Goal: Transaction & Acquisition: Purchase product/service

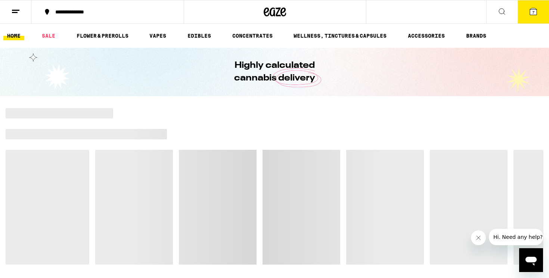
click at [539, 253] on div "Open messaging window" at bounding box center [530, 260] width 22 height 22
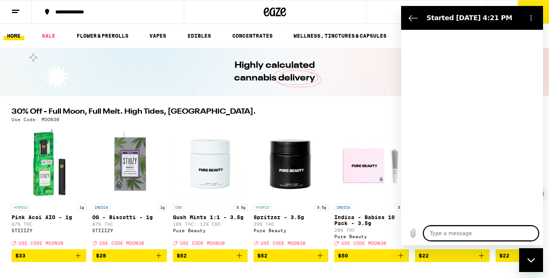
type textarea "x"
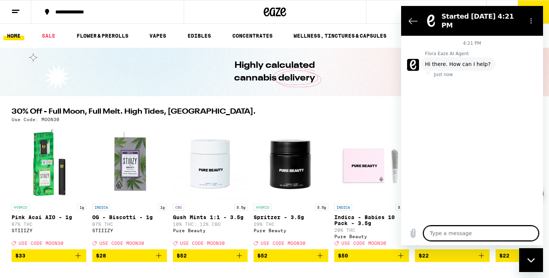
type textarea "h"
type textarea "x"
type textarea "hi"
type textarea "x"
type textarea "hi,"
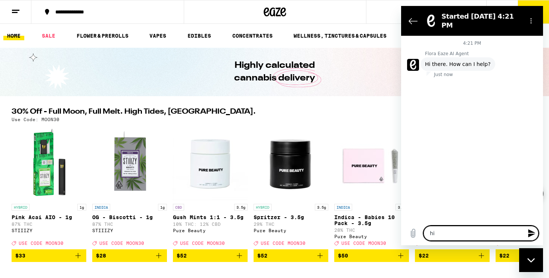
type textarea "x"
type textarea "hi,"
type textarea "x"
type textarea "hi, m"
type textarea "x"
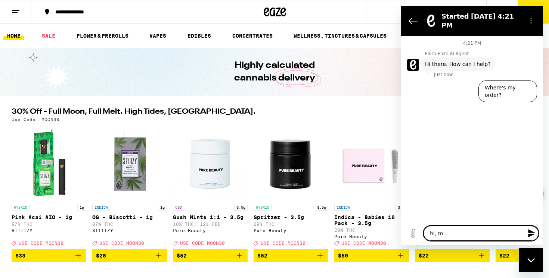
type textarea "hi, my"
type textarea "x"
type textarea "hi, my"
type textarea "x"
type textarea "hi, my d"
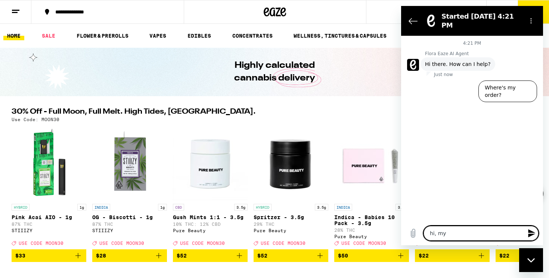
type textarea "x"
type textarea "hi, my dr"
type textarea "x"
type textarea "hi, my dri"
type textarea "x"
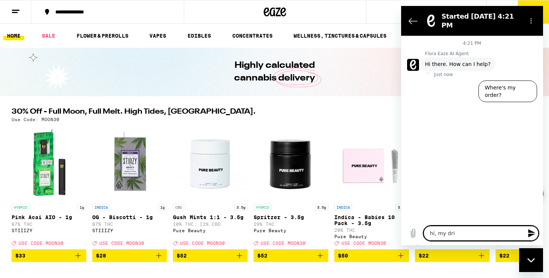
type textarea "hi, my driv"
type textarea "x"
type textarea "hi, my drive"
type textarea "x"
type textarea "hi, my driver"
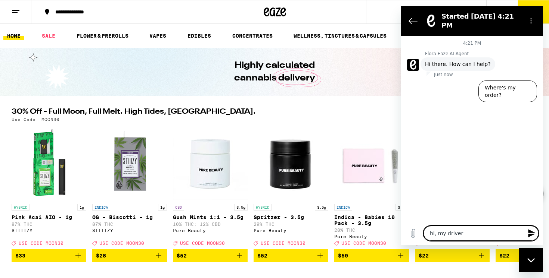
type textarea "x"
type textarea "hi, my driver"
type textarea "x"
type textarea "hi, my driver q"
type textarea "x"
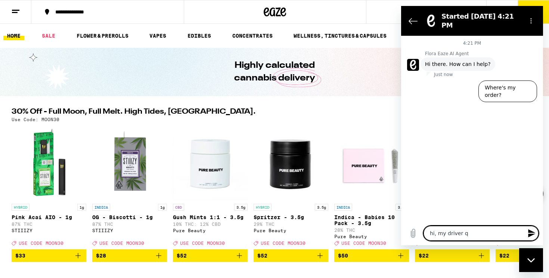
type textarea "hi, my driver qw"
type textarea "x"
type textarea "hi, my driver qwa"
type textarea "x"
type textarea "hi, my driver qwas"
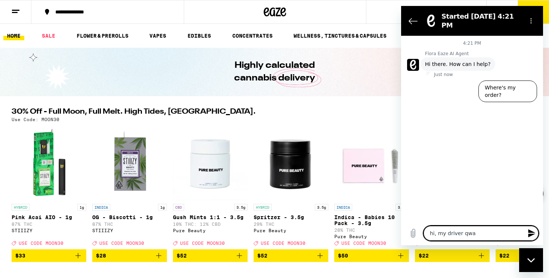
type textarea "x"
type textarea "hi, my driver qwasn"
type textarea "x"
type textarea "hi, my driver qwasnt"
type textarea "x"
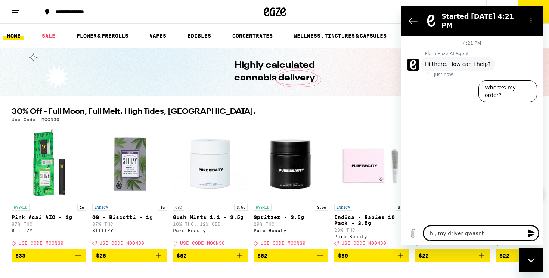
type textarea "hi, my driver qwasnt"
type textarea "x"
type textarea "hi, my driver qwasnt a"
type textarea "x"
type textarea "hi, my driver qwasnt ab"
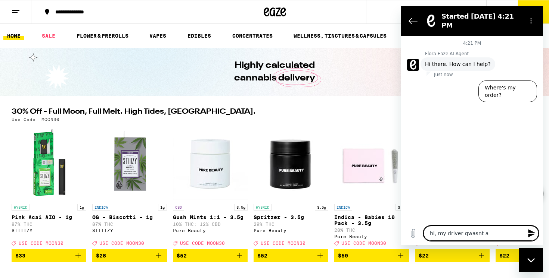
type textarea "x"
type textarea "hi, my driver qwasnt abl"
type textarea "x"
type textarea "hi, my driver qwasnt able"
type textarea "x"
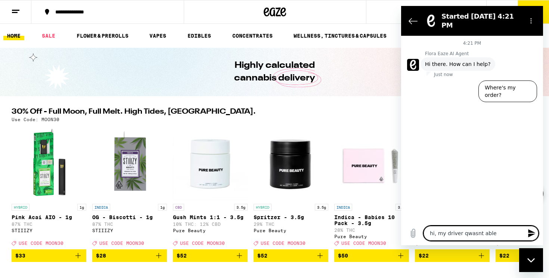
type textarea "hi, my driver qwasnt able"
type textarea "x"
type textarea "hi, my driver qwasnt able t"
type textarea "x"
type textarea "hi, my driver qwasnt able to"
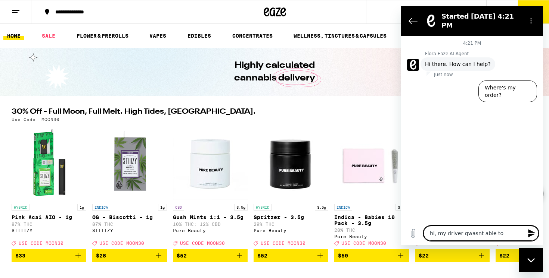
type textarea "x"
type textarea "hi, my driver qwasnt able to"
type textarea "x"
type textarea "hi, my driver qwasnt able to d"
type textarea "x"
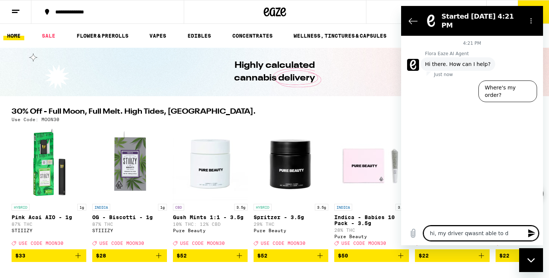
type textarea "hi, my driver qwasnt able to de"
type textarea "x"
type textarea "hi, my driver qwasnt able to del"
type textarea "x"
type textarea "hi, my driver qwasnt able to deli"
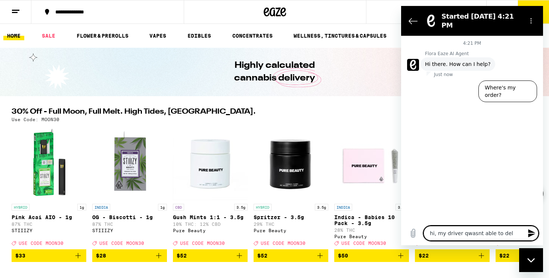
type textarea "x"
type textarea "hi, my driver qwasnt able to deliv"
type textarea "x"
type textarea "hi, my driver qwasnt able to delive"
type textarea "x"
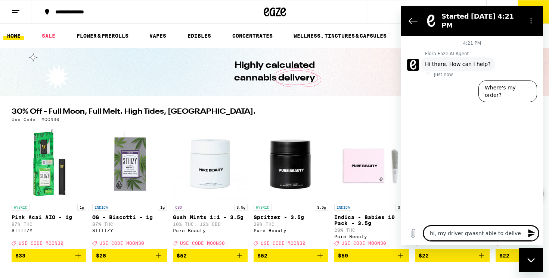
type textarea "hi, my driver qwasnt able to deliver"
type textarea "x"
type textarea "hi, my driver qwasnt able to deliver"
type textarea "x"
type textarea "hi, my driver qwasnt able to deliver m"
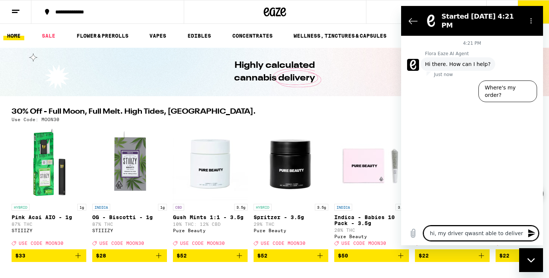
type textarea "x"
type textarea "hi, my driver qwasnt able to deliver m"
type textarea "x"
type textarea "hi, my driver qwasnt able to deliver m"
type textarea "x"
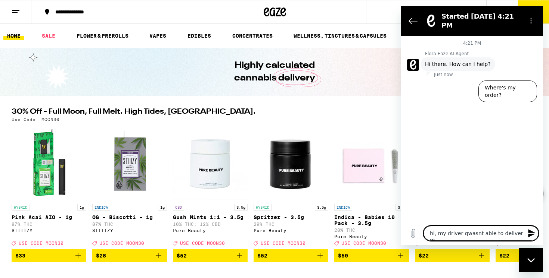
type textarea "hi, my driver qwasnt able to deliver my"
type textarea "x"
type textarea "hi, my driver qwasnt able to deliver my"
type textarea "x"
type textarea "hi, my driver qwasnt able to deliver my o"
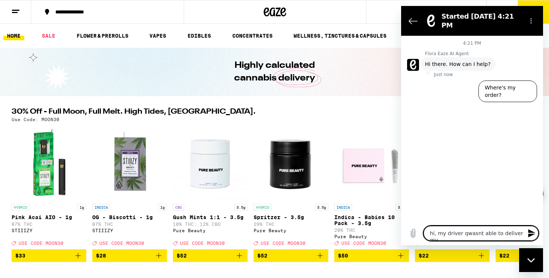
type textarea "x"
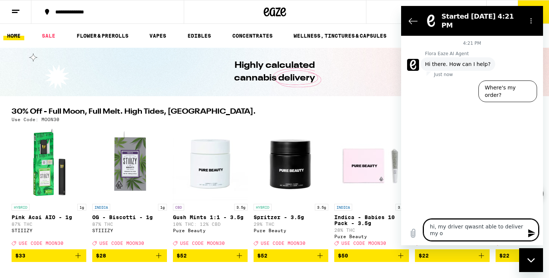
type textarea "hi, my driver qwasnt able to deliver my or"
type textarea "x"
type textarea "hi, my driver qwasnt able to deliver my ord"
type textarea "x"
type textarea "hi, my driver qwasnt able to deliver my orde"
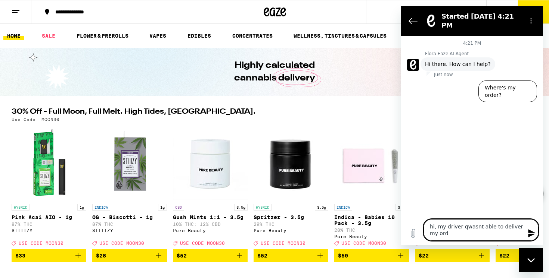
type textarea "x"
type textarea "hi, my driver qwasnt able to deliver my order"
type textarea "x"
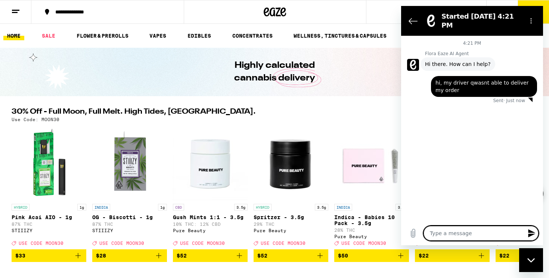
type textarea "w"
type textarea "x"
type textarea "wa"
type textarea "x"
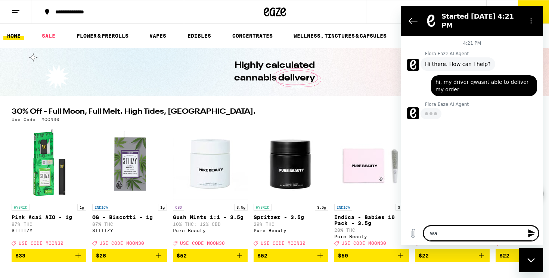
type textarea "w"
type textarea "x"
type textarea "wh"
type textarea "x"
type textarea "wha"
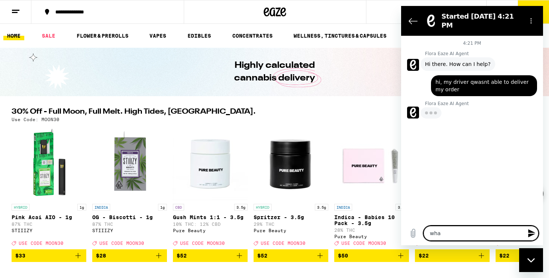
type textarea "x"
type textarea "what"
type textarea "x"
type textarea "what"
type textarea "x"
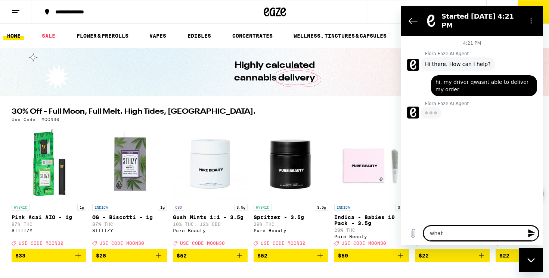
type textarea "what d"
type textarea "x"
type textarea "what do"
type textarea "x"
type textarea "what do"
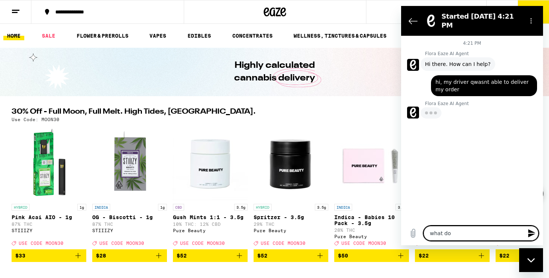
type textarea "x"
type textarea "what do i"
type textarea "x"
type textarea "what do i"
type textarea "x"
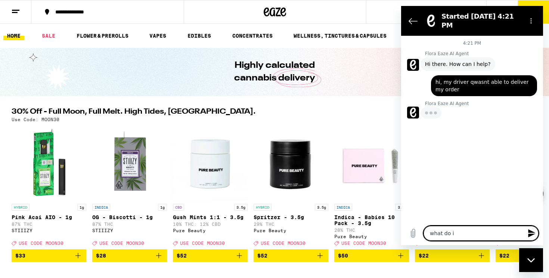
type textarea "what do i d"
type textarea "x"
type textarea "what do i do"
type textarea "x"
type textarea "what do i do"
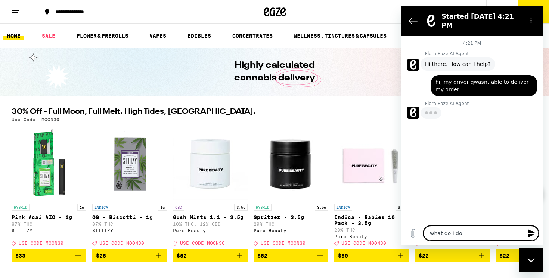
type textarea "x"
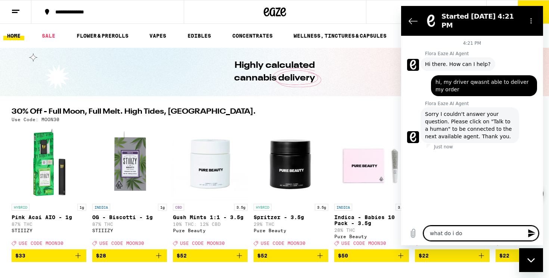
type textarea "what do i do n"
type textarea "x"
type textarea "what do i do ne"
type textarea "x"
type textarea "what do i do nex"
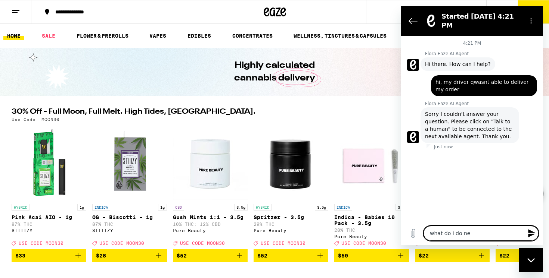
type textarea "x"
type textarea "what do i do next"
type textarea "x"
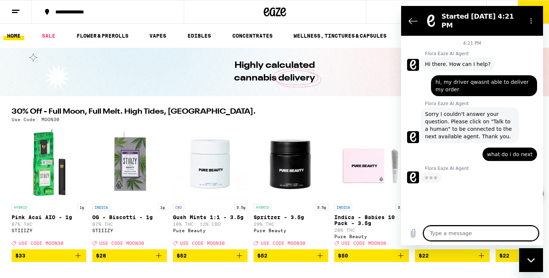
type textarea "x"
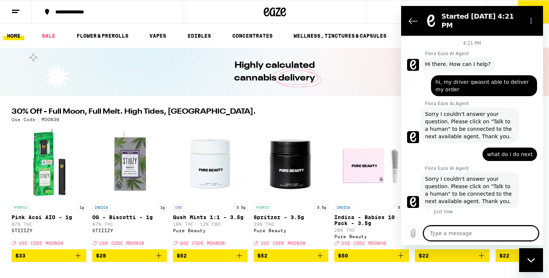
type textarea "t"
type textarea "x"
type textarea "ta"
type textarea "x"
type textarea "tal"
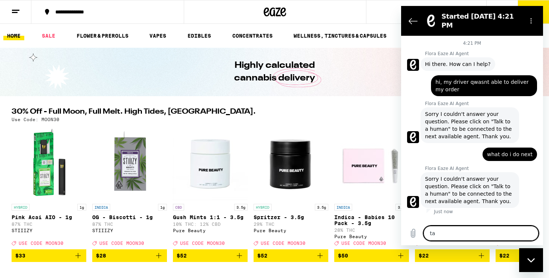
type textarea "x"
type textarea "talk"
type textarea "x"
type textarea "talk"
type textarea "x"
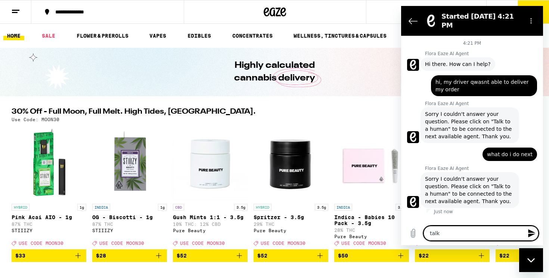
type textarea "talk t"
type textarea "x"
type textarea "talk to"
type textarea "x"
type textarea "talk to"
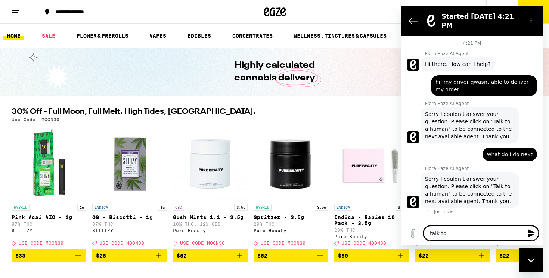
type textarea "x"
type textarea "talk to a"
type textarea "x"
type textarea "talk to a"
type textarea "x"
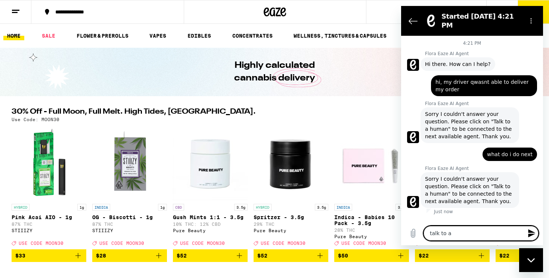
type textarea "talk to a h"
type textarea "x"
type textarea "talk to a hu"
type textarea "x"
type textarea "talk to a hum"
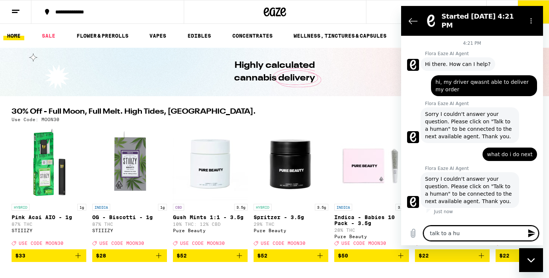
type textarea "x"
type textarea "talk to a huma"
type textarea "x"
type textarea "talk to a human"
type textarea "x"
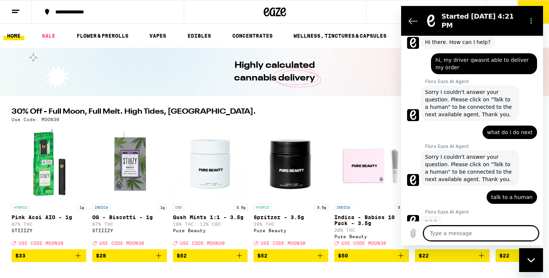
scroll to position [21, 0]
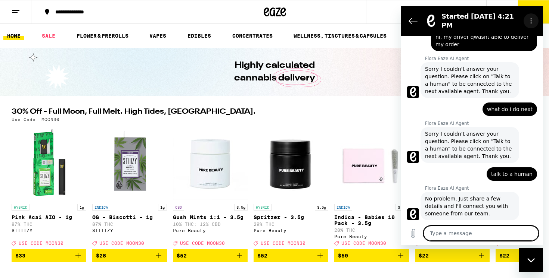
click at [527, 15] on button "Options menu" at bounding box center [530, 20] width 15 height 15
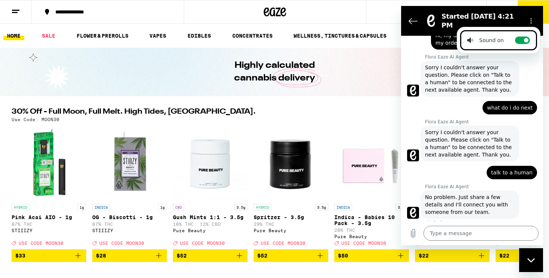
type textarea "x"
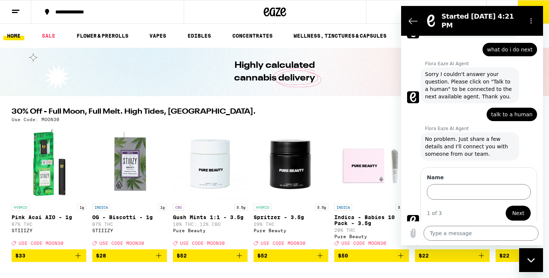
click at [478, 221] on div "Name 1 of 3 Next" at bounding box center [478, 198] width 116 height 60
click at [468, 186] on input "Name" at bounding box center [479, 192] width 104 height 16
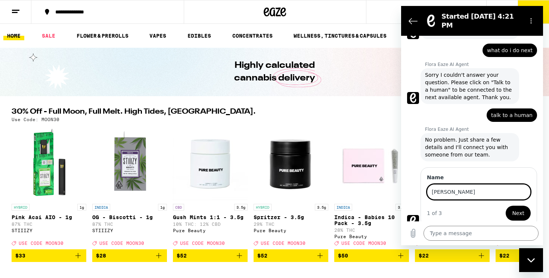
type input "[PERSON_NAME]"
click at [505, 206] on button "Next" at bounding box center [517, 213] width 25 height 15
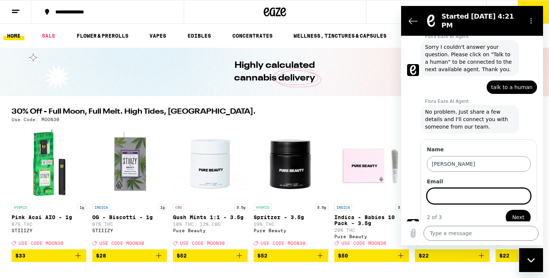
scroll to position [136, 0]
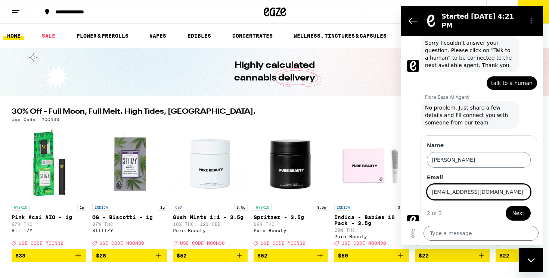
type input "[EMAIL_ADDRESS][DOMAIN_NAME]"
click at [505, 206] on button "Next" at bounding box center [517, 213] width 25 height 15
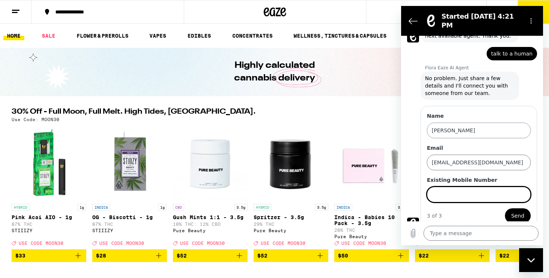
scroll to position [168, 0]
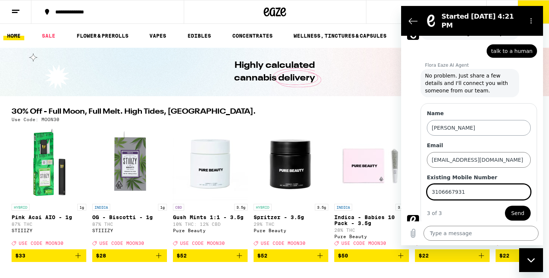
type input "3106667931"
click at [505, 206] on button "Send" at bounding box center [518, 213] width 26 height 15
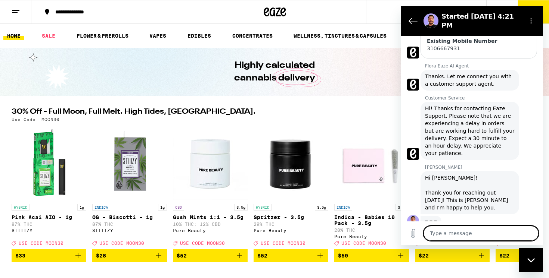
scroll to position [288, 0]
type textarea "x"
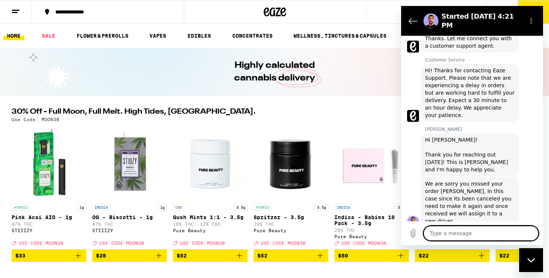
scroll to position [328, 0]
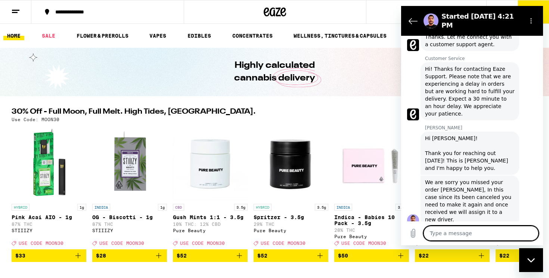
click at [483, 239] on textarea at bounding box center [480, 233] width 115 height 15
type textarea "o"
type textarea "x"
type textarea "ok"
type textarea "x"
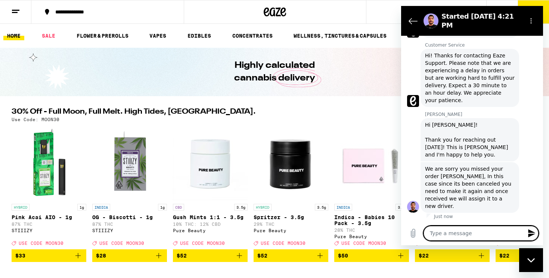
type textarea "x"
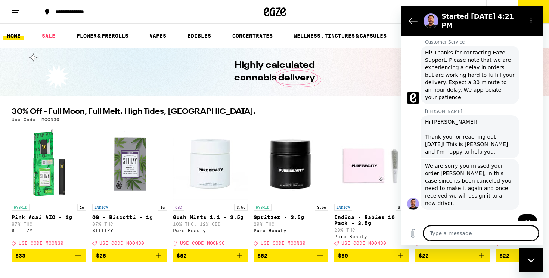
scroll to position [346, 0]
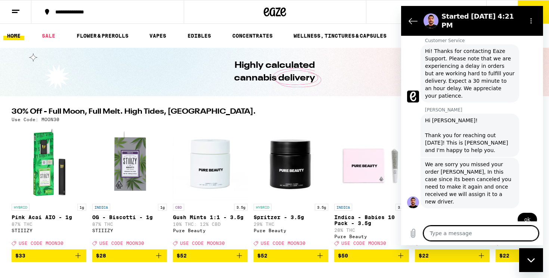
type textarea "h"
type textarea "x"
type textarea "ha"
type textarea "x"
type textarea "has"
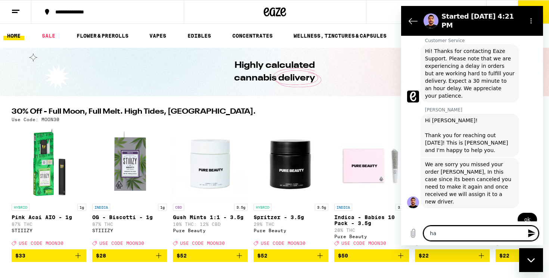
type textarea "x"
type textarea "has"
type textarea "x"
type textarea "has i"
type textarea "x"
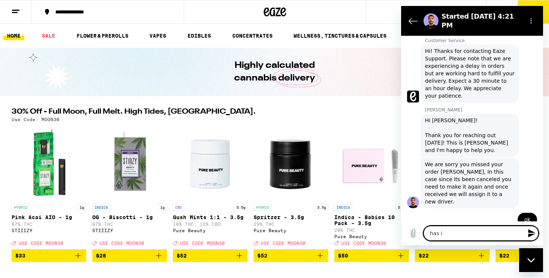
type textarea "has it"
type textarea "x"
type textarea "has it"
type textarea "x"
type textarea "has it b"
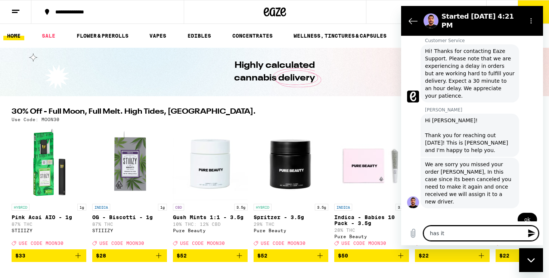
type textarea "x"
type textarea "has it be"
type textarea "x"
type textarea "has it bee"
type textarea "x"
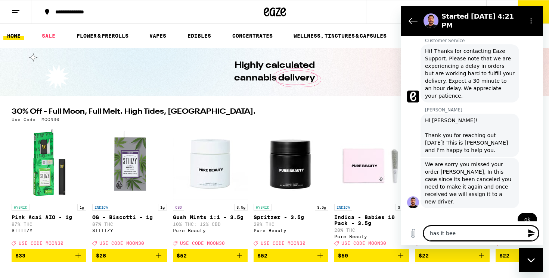
type textarea "has it been"
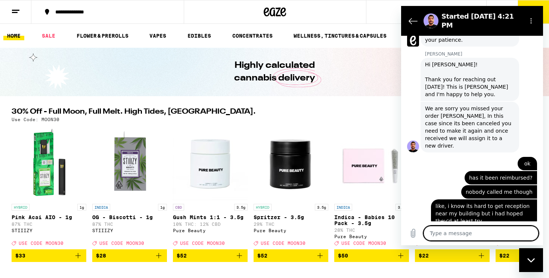
scroll to position [403, 0]
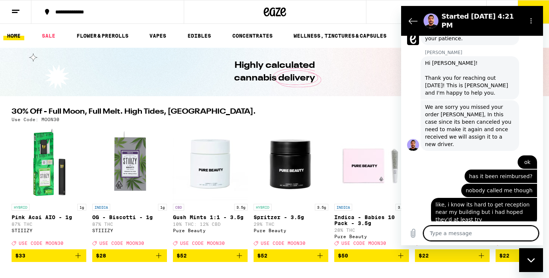
click at [386, 84] on div "Highly calculated cannabis delivery" at bounding box center [274, 72] width 287 height 49
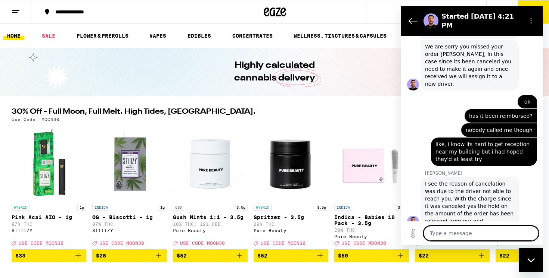
scroll to position [465, 0]
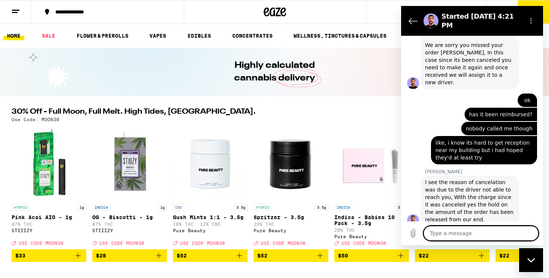
click at [447, 233] on textarea at bounding box center [480, 233] width 115 height 15
click at [463, 233] on textarea at bounding box center [480, 233] width 115 height 15
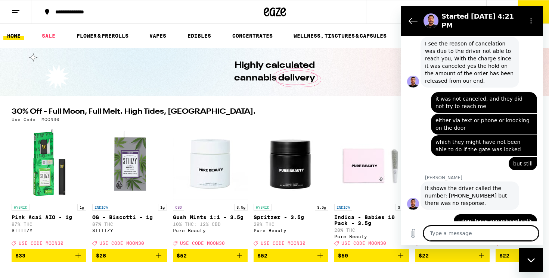
scroll to position [606, 0]
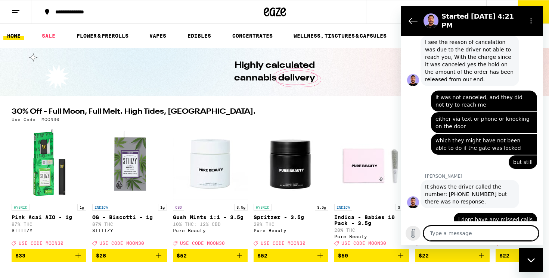
click at [410, 233] on icon "Upload file" at bounding box center [412, 233] width 9 height 9
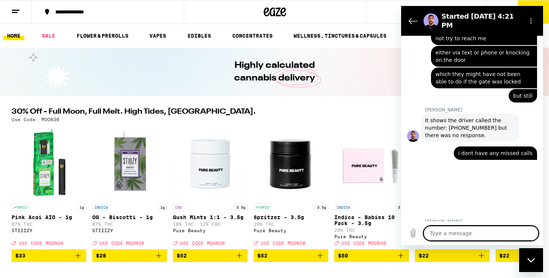
scroll to position [674, 0]
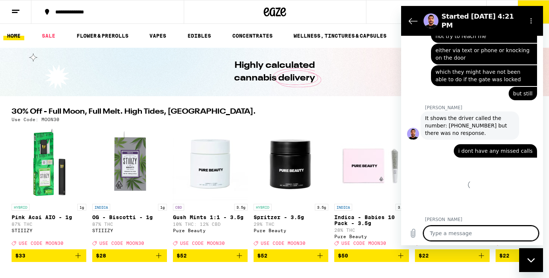
click at [477, 233] on textarea at bounding box center [480, 233] width 115 height 15
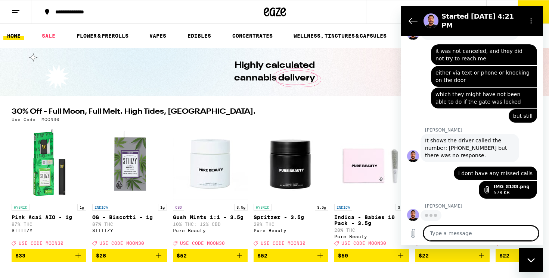
scroll to position [639, 0]
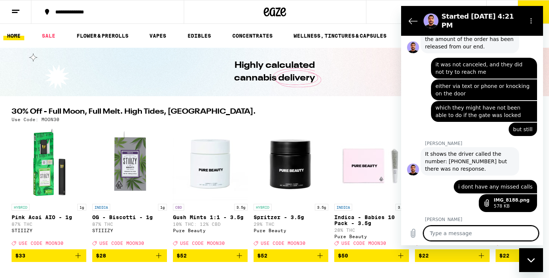
click at [477, 233] on textarea at bounding box center [480, 233] width 115 height 15
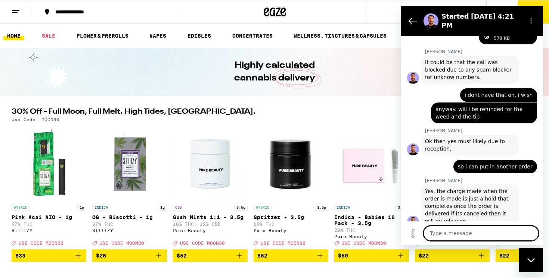
scroll to position [808, 0]
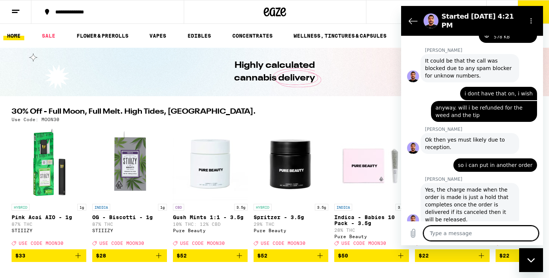
click at [471, 228] on textarea at bounding box center [480, 233] width 115 height 15
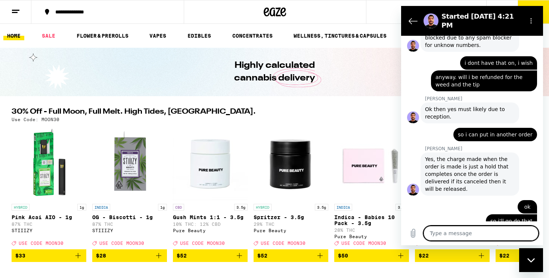
scroll to position [840, 0]
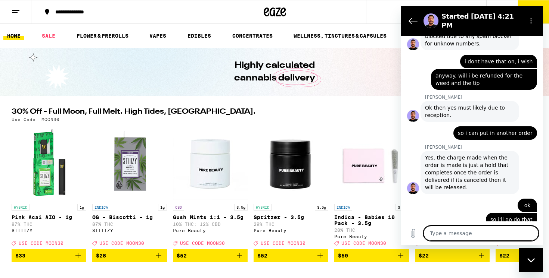
click at [382, 26] on ul "HOME SALE FLOWER & PREROLLS VAPES EDIBLES CONCENTRATES WELLNESS, TINCTURES & CA…" at bounding box center [274, 36] width 549 height 24
click at [406, 23] on section "Started [DATE] 4:21 PM" at bounding box center [472, 21] width 142 height 30
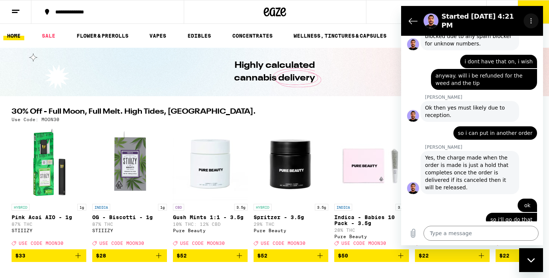
click at [527, 14] on button "Options menu" at bounding box center [530, 20] width 15 height 15
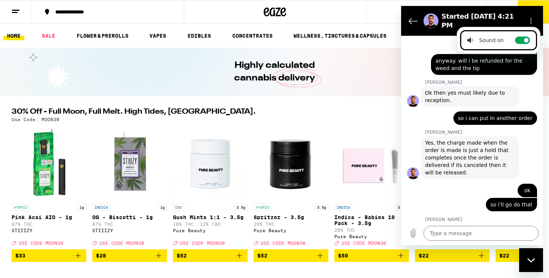
scroll to position [854, 0]
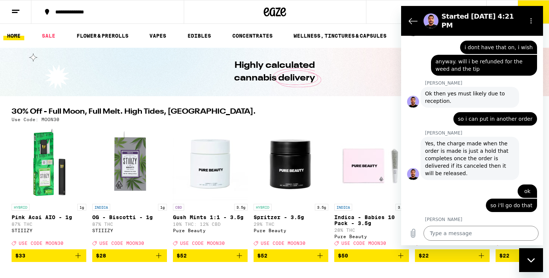
click at [396, 31] on ul "HOME SALE FLOWER & PREROLLS VAPES EDIBLES CONCENTRATES WELLNESS, TINCTURES & CA…" at bounding box center [274, 36] width 549 height 24
click at [411, 19] on icon "Back to the conversation list" at bounding box center [412, 20] width 9 height 9
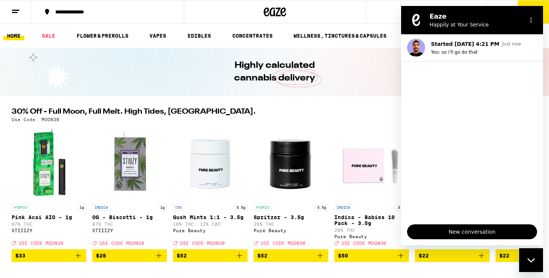
click at [416, 25] on figure at bounding box center [415, 20] width 15 height 15
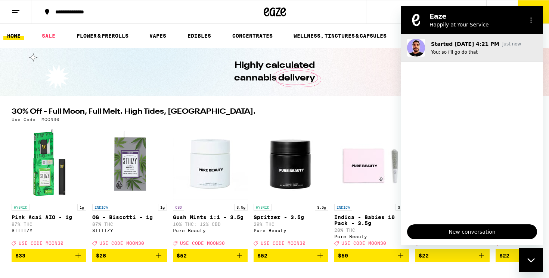
click at [452, 53] on p "You: so i'll go do that" at bounding box center [484, 52] width 106 height 6
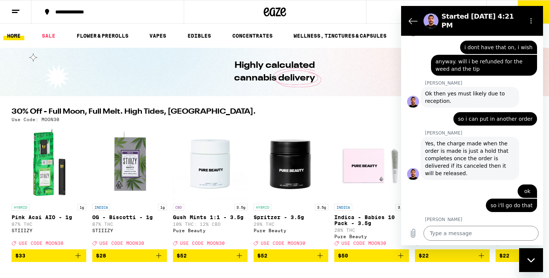
click at [544, 2] on button "7" at bounding box center [532, 11] width 31 height 23
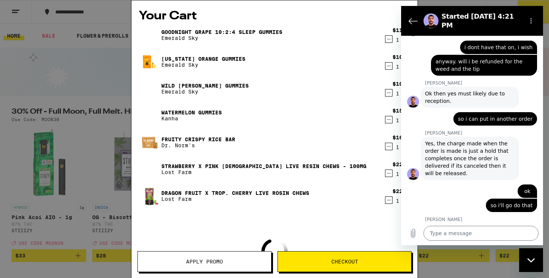
click at [215, 259] on span "Apply Promo" at bounding box center [204, 261] width 37 height 5
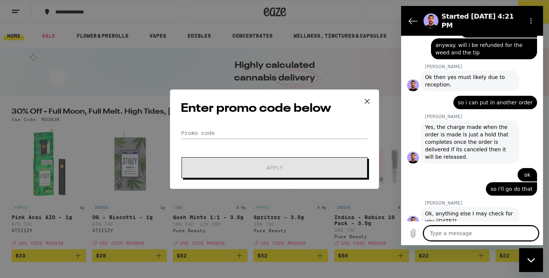
scroll to position [872, 0]
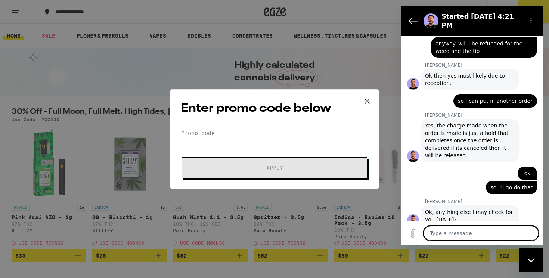
click at [250, 128] on input "Promo Code" at bounding box center [274, 133] width 187 height 11
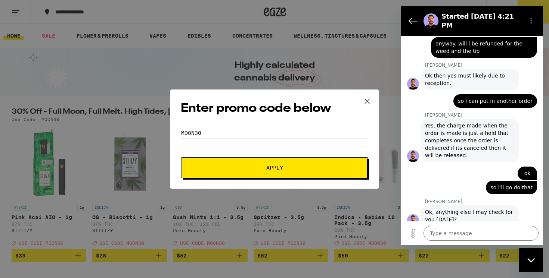
click at [260, 174] on button "Apply" at bounding box center [274, 167] width 186 height 21
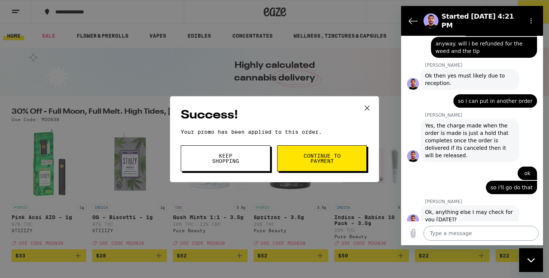
click at [462, 233] on textarea at bounding box center [480, 233] width 115 height 15
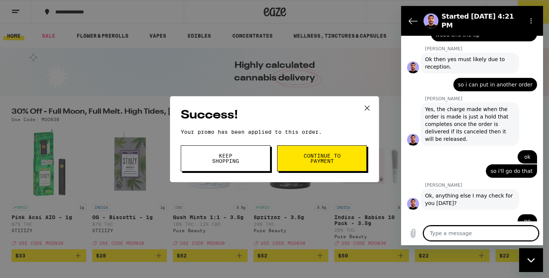
scroll to position [890, 0]
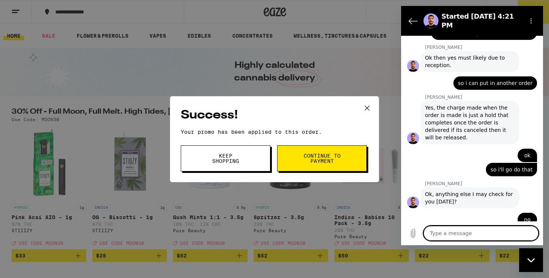
click at [306, 156] on span "Continue to payment" at bounding box center [322, 158] width 38 height 10
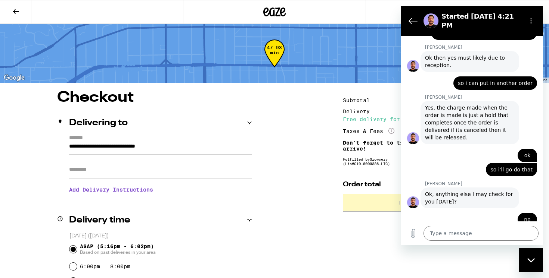
click at [228, 169] on input "Apt/Suite" at bounding box center [160, 170] width 183 height 18
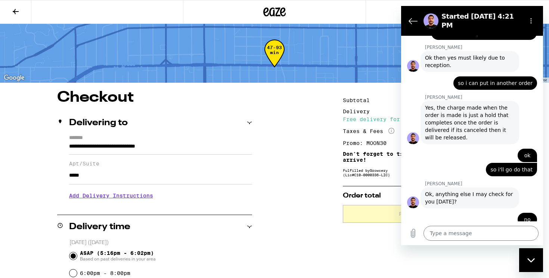
click at [142, 199] on h3 "Add Delivery Instructions" at bounding box center [160, 195] width 183 height 17
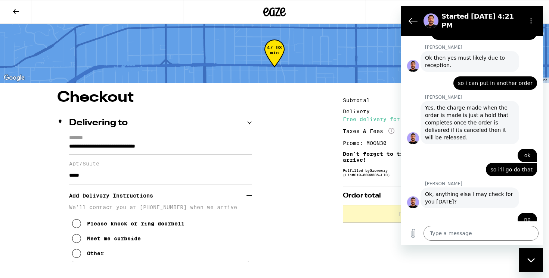
click at [93, 257] on div "Other" at bounding box center [95, 254] width 17 height 6
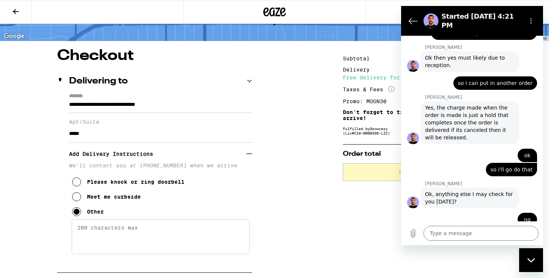
scroll to position [50, 0]
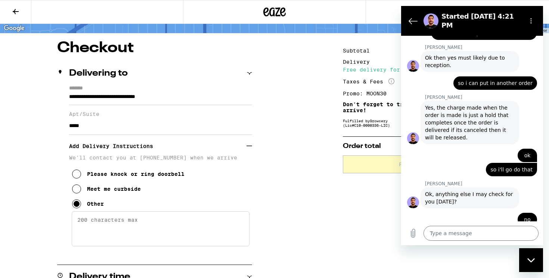
click at [139, 229] on textarea "Enter any other delivery instructions you want driver to know" at bounding box center [161, 229] width 178 height 35
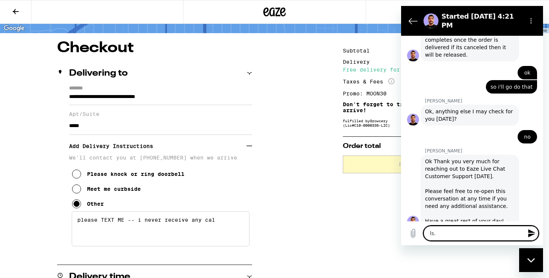
scroll to position [974, 0]
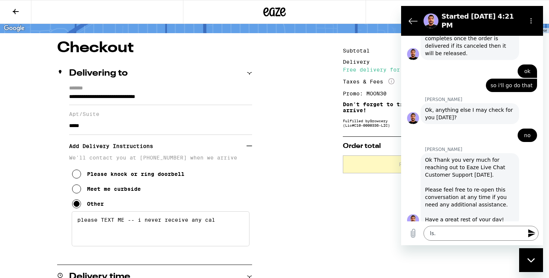
click at [117, 231] on textarea "please TEXT ME -- i never receive any cal" at bounding box center [161, 229] width 178 height 35
click at [213, 227] on textarea "please TEXT ME -- i never receive any cal" at bounding box center [161, 229] width 178 height 35
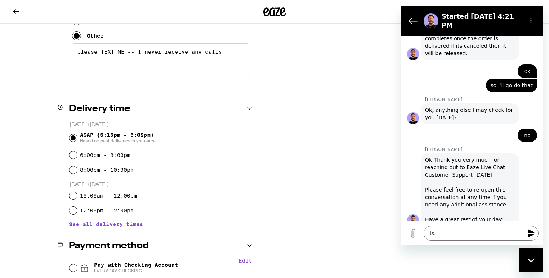
scroll to position [218, 0]
click at [73, 268] on input "Pay with Checking Account EVERYDAY CHECKING" at bounding box center [72, 267] width 7 height 7
click at [127, 60] on textarea "please TEXT ME -- i never receive any calls" at bounding box center [161, 60] width 178 height 35
click at [126, 56] on textarea "please TEXT ME -- i never receive any calls" at bounding box center [161, 60] width 178 height 35
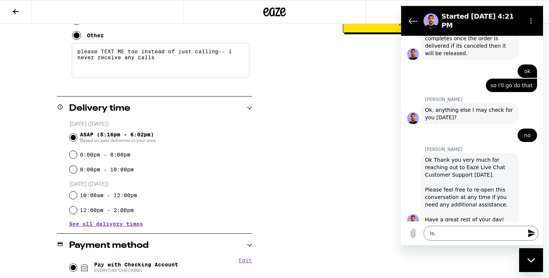
click at [349, 33] on button "Place Order" at bounding box center [417, 24] width 149 height 18
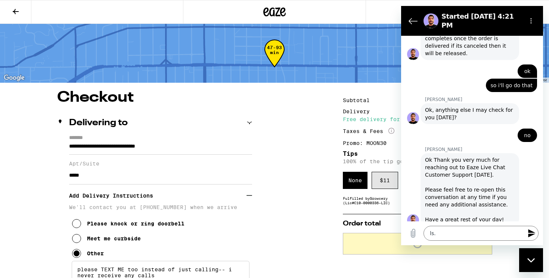
click at [390, 187] on div "$ 11" at bounding box center [384, 180] width 26 height 17
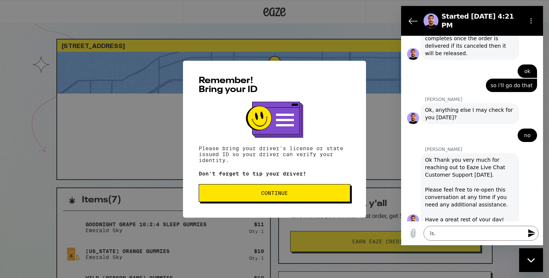
click at [281, 199] on button "Continue" at bounding box center [275, 193] width 152 height 18
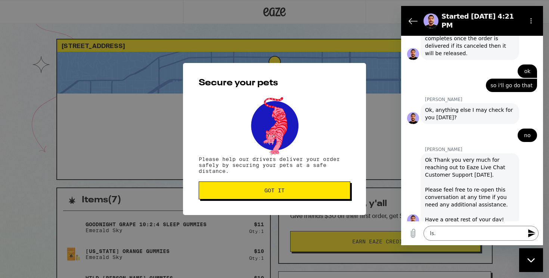
click at [302, 193] on span "Got it" at bounding box center [274, 190] width 139 height 5
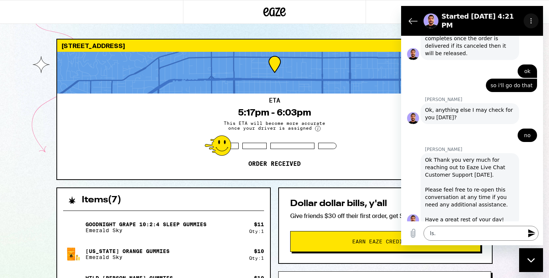
click at [534, 18] on button "Options menu" at bounding box center [530, 20] width 15 height 15
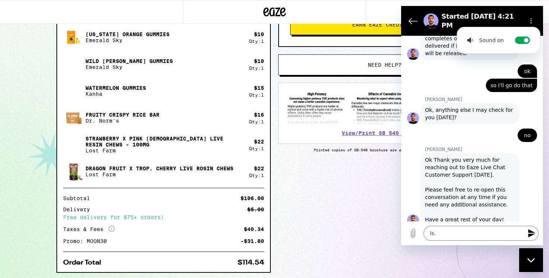
scroll to position [232, 0]
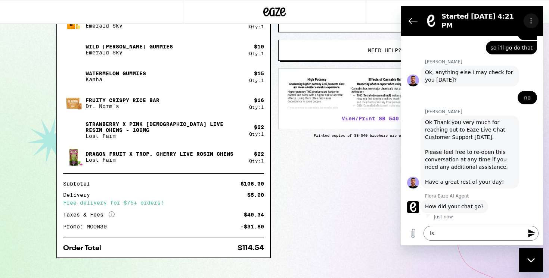
click at [527, 16] on button "Options menu" at bounding box center [530, 20] width 15 height 15
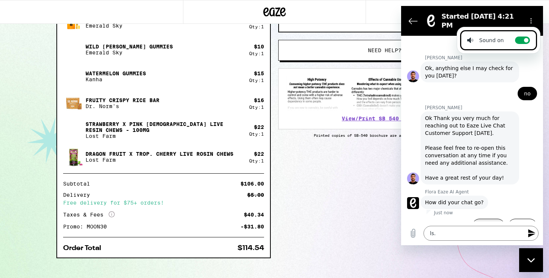
click at [499, 219] on button "Good 👍" at bounding box center [488, 230] width 33 height 22
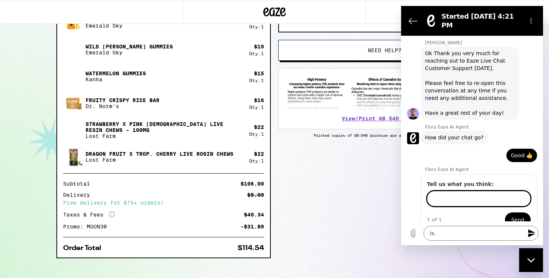
scroll to position [1080, 0]
click at [409, 18] on icon "Back to the conversation list" at bounding box center [413, 21] width 8 height 6
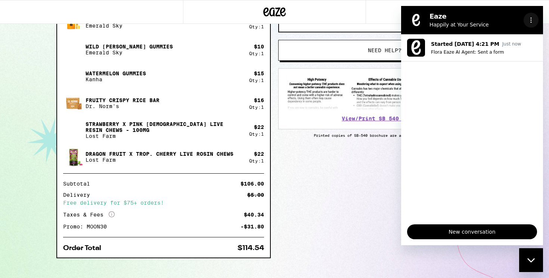
click at [528, 21] on icon "Options menu" at bounding box center [531, 20] width 6 height 6
click at [530, 256] on div "Close messaging window" at bounding box center [530, 260] width 22 height 22
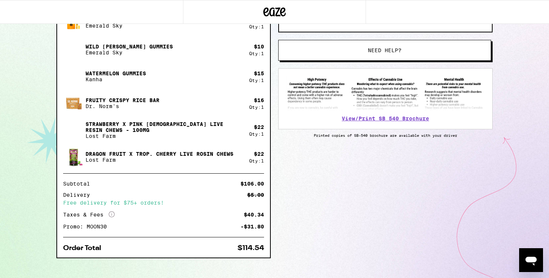
click at [496, 182] on div "[STREET_ADDRESS] 5:17pm - 6:03pm This ETA will become more accurate once your d…" at bounding box center [274, 47] width 448 height 481
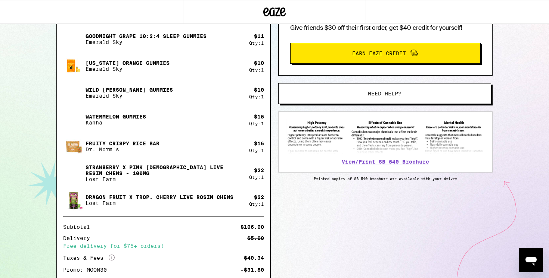
scroll to position [0, 0]
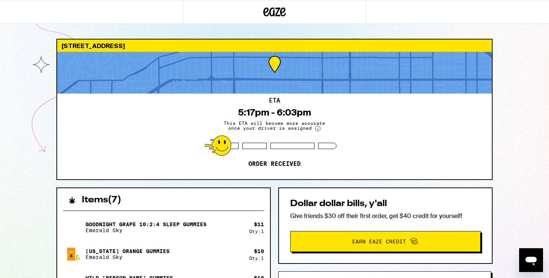
click at [253, 104] on div "ETA 5:17pm - 6:03pm This ETA will become more accurate once your driver is assi…" at bounding box center [274, 137] width 434 height 86
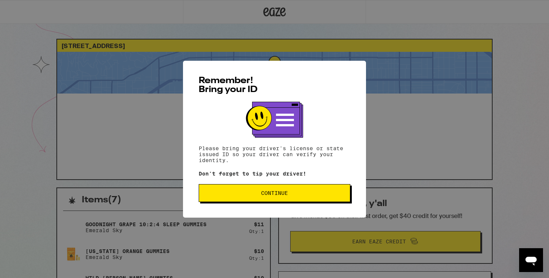
click at [266, 190] on button "Continue" at bounding box center [275, 193] width 152 height 18
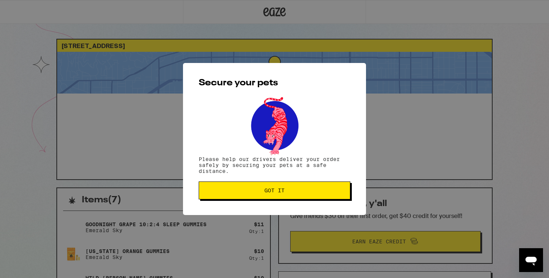
click at [266, 190] on span "Got it" at bounding box center [274, 190] width 20 height 5
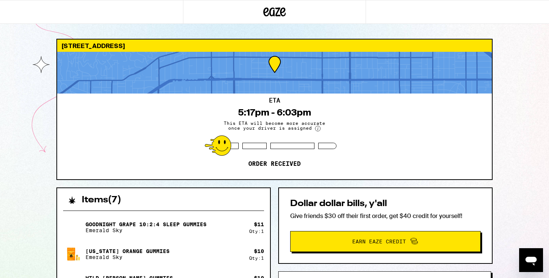
click at [256, 122] on span "This ETA will become more accurate once your driver is assigned" at bounding box center [274, 126] width 112 height 11
